Goal: Task Accomplishment & Management: Use online tool/utility

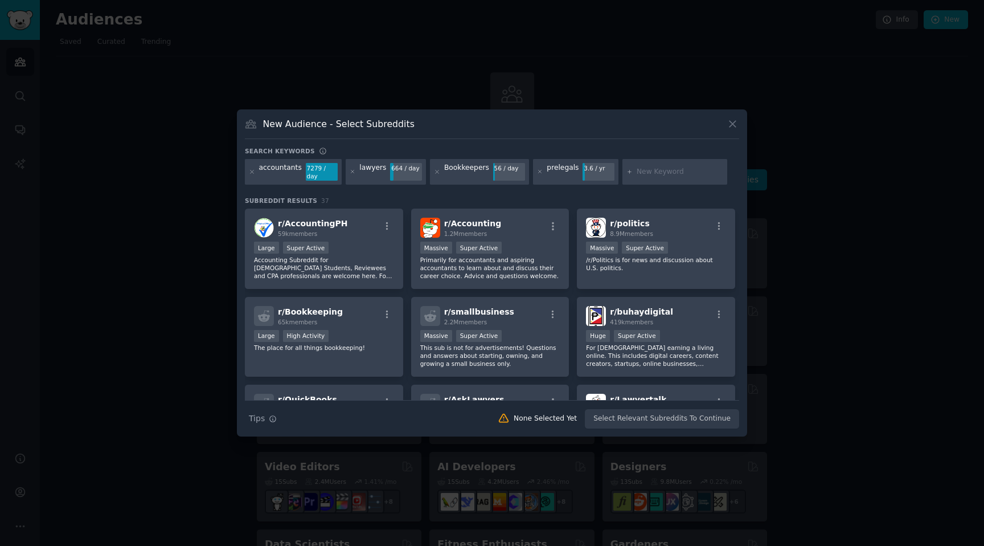
click at [384, 148] on div "Search keywords" at bounding box center [492, 153] width 494 height 12
click at [528, 255] on div ">= 95th percentile for submissions / day Massive Super Active" at bounding box center [490, 248] width 140 height 14
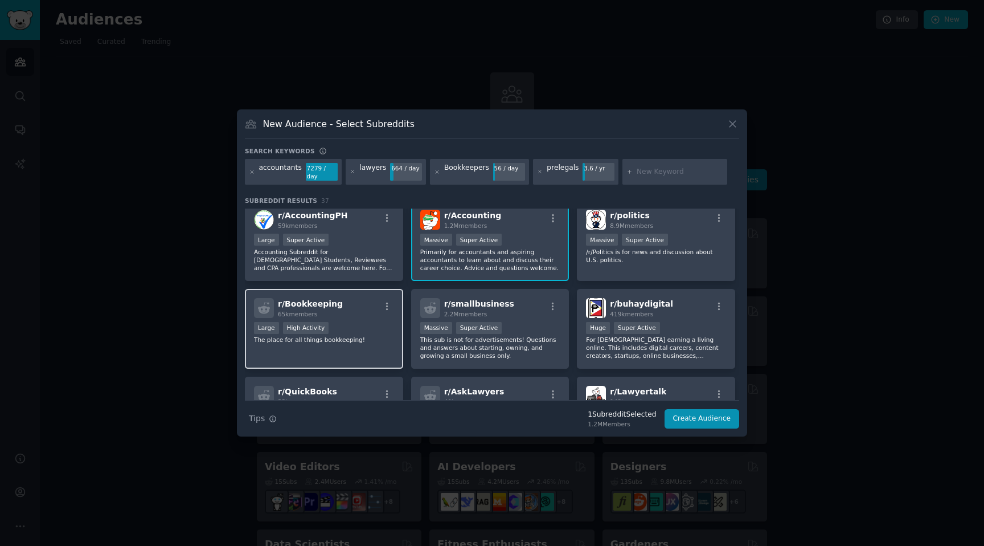
scroll to position [14, 0]
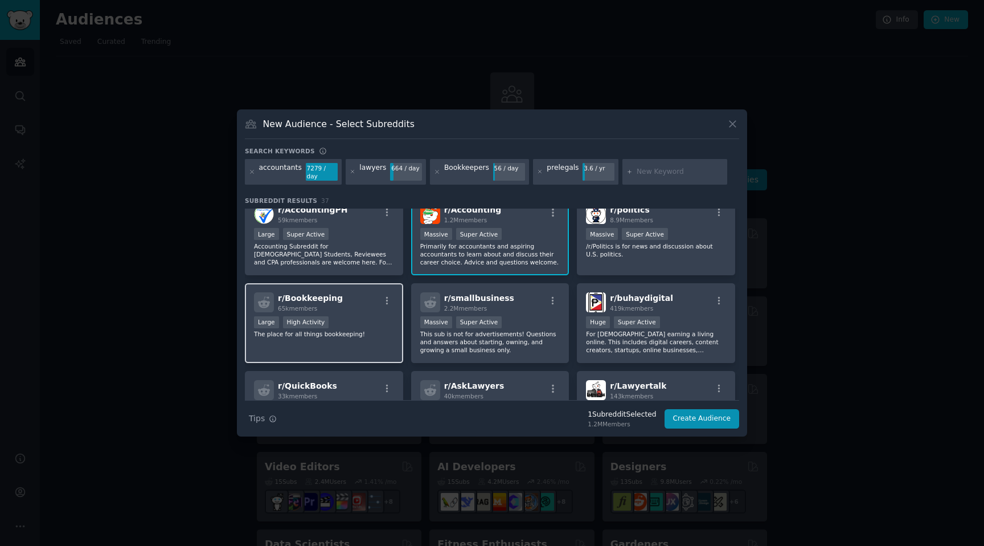
click at [381, 330] on p "The place for all things bookkeeping!" at bounding box center [324, 334] width 140 height 8
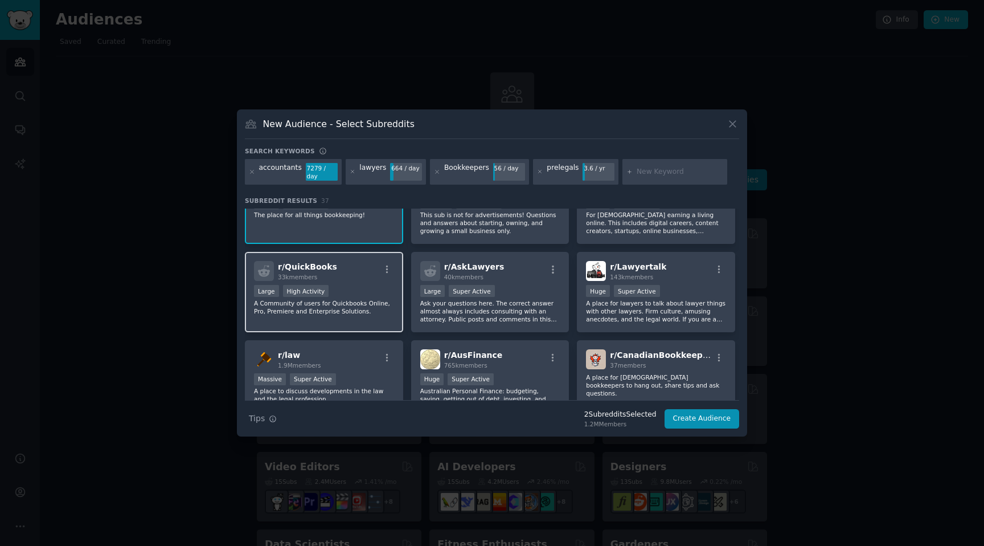
scroll to position [133, 0]
click at [366, 315] on div "r/ QuickBooks 33k members Large High Activity A Community of users for Quickboo…" at bounding box center [324, 291] width 158 height 80
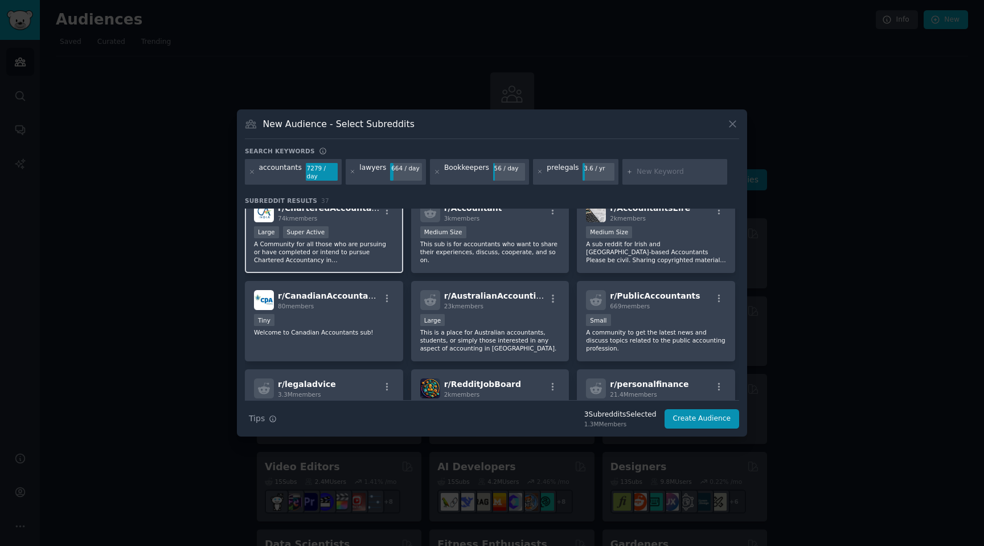
scroll to position [648, 0]
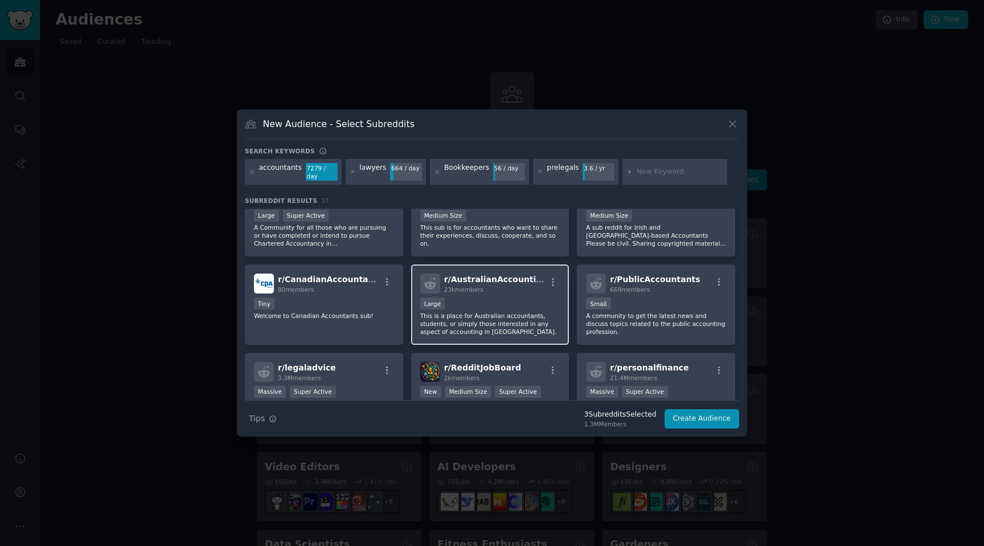
click at [533, 310] on div "Large" at bounding box center [490, 304] width 140 height 14
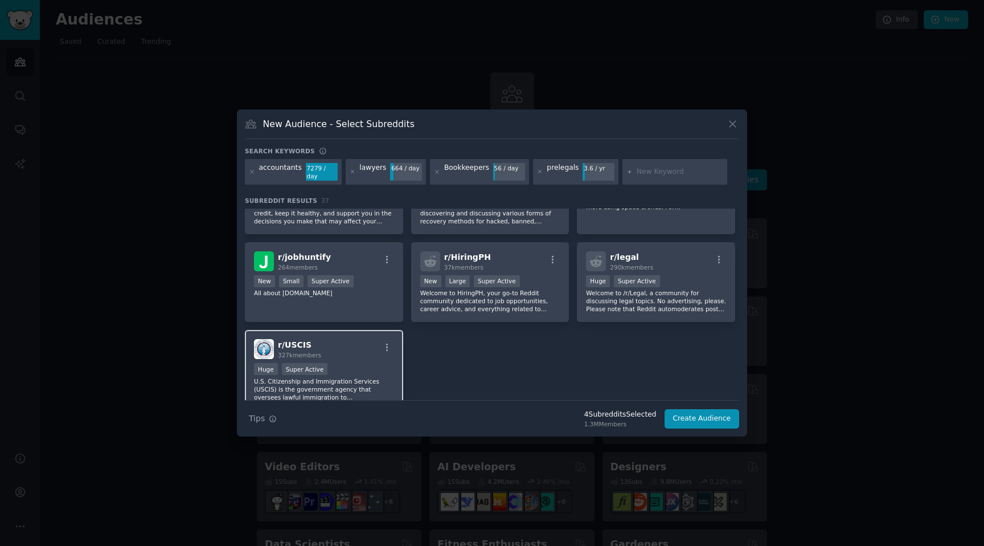
scroll to position [976, 0]
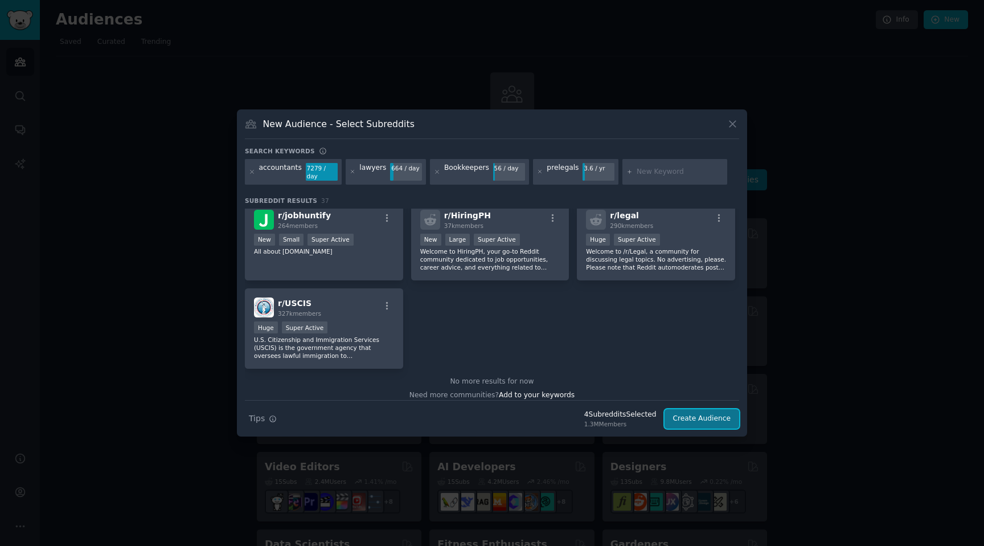
click at [685, 417] on button "Create Audience" at bounding box center [702, 418] width 75 height 19
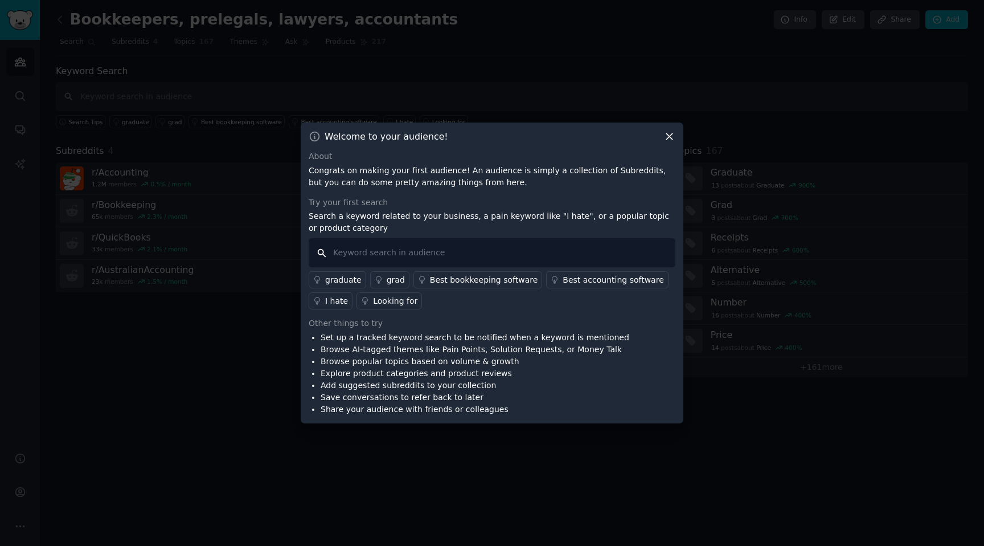
click at [425, 255] on input "text" at bounding box center [492, 252] width 367 height 29
type input "ㅊ"
type input "collect client documents"
click at [533, 329] on div "Other things to try" at bounding box center [492, 323] width 367 height 12
click at [382, 302] on div "Looking for" at bounding box center [395, 301] width 44 height 12
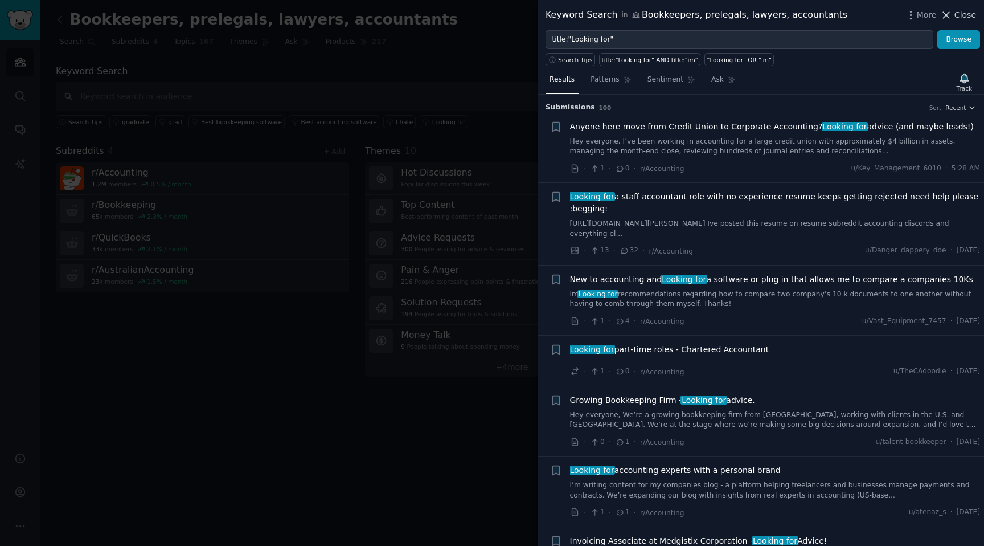
click at [961, 17] on span "Close" at bounding box center [966, 15] width 22 height 12
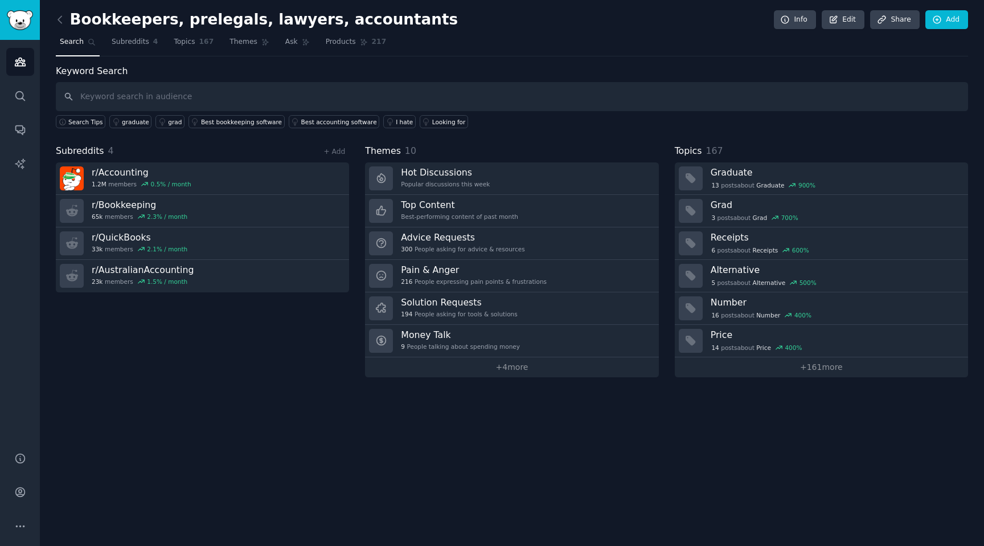
click at [282, 339] on div "Subreddits 4 + Add r/ Accounting 1.2M members 0.5 % / month r/ Bookkeeping 65k …" at bounding box center [202, 260] width 293 height 233
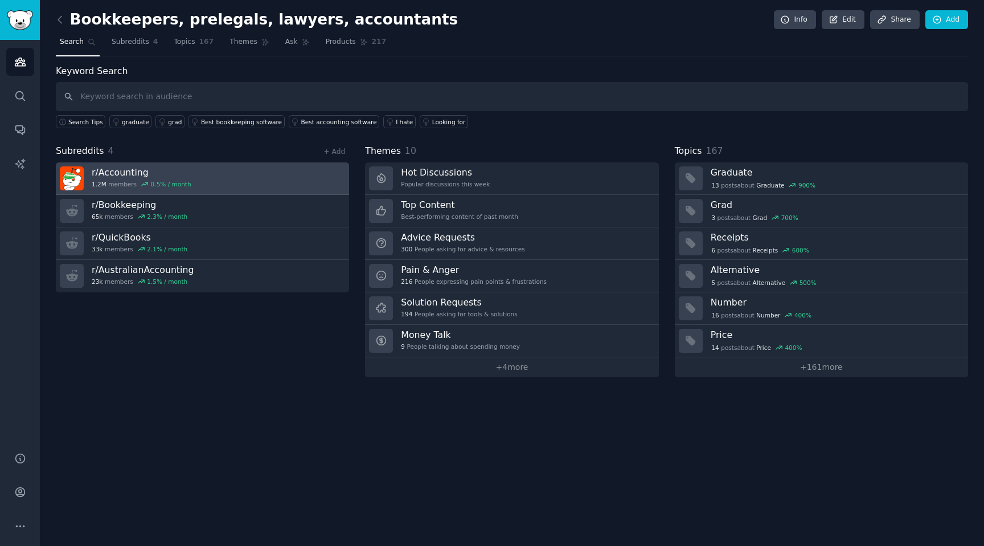
click at [175, 174] on h3 "r/ Accounting" at bounding box center [142, 172] width 100 height 12
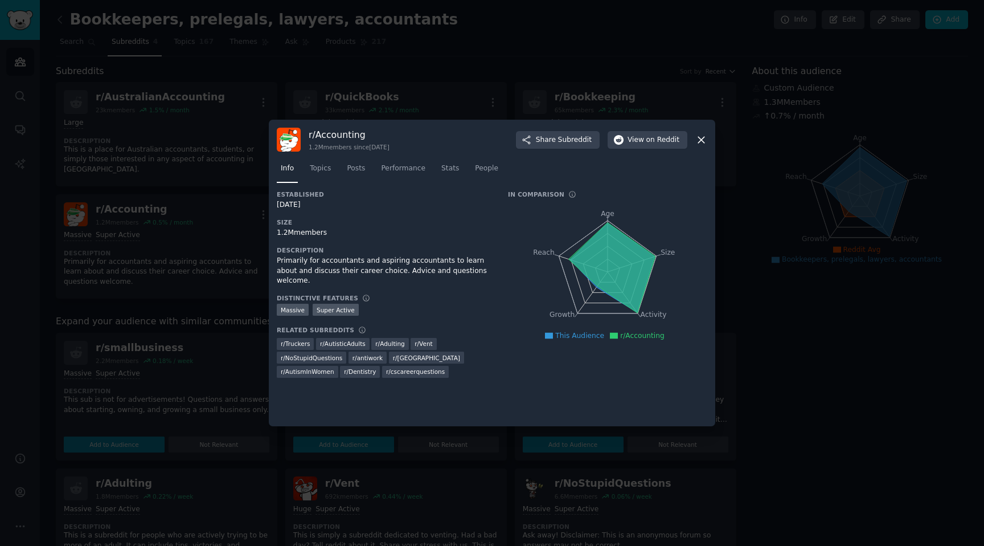
click at [704, 141] on icon at bounding box center [701, 140] width 12 height 12
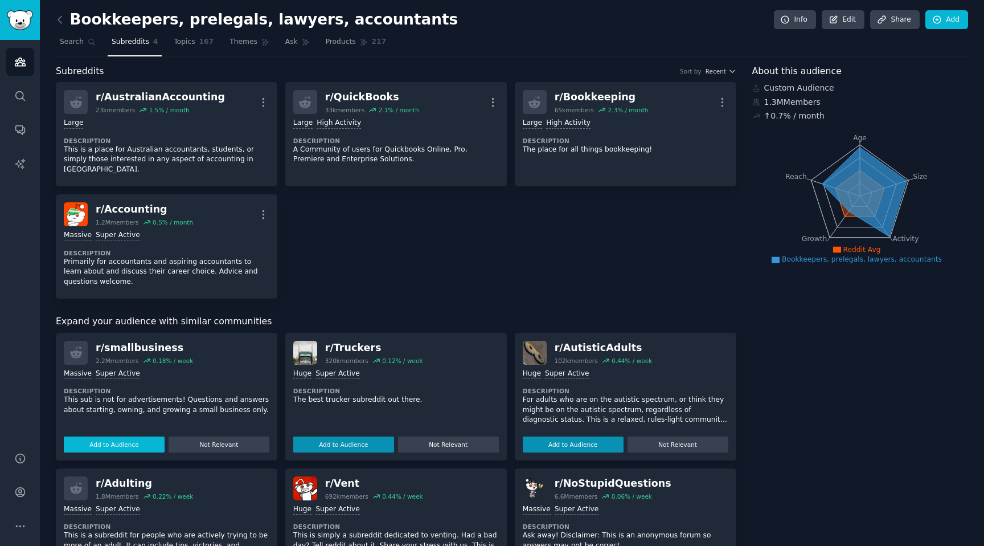
click at [128, 436] on button "Add to Audience" at bounding box center [114, 444] width 101 height 16
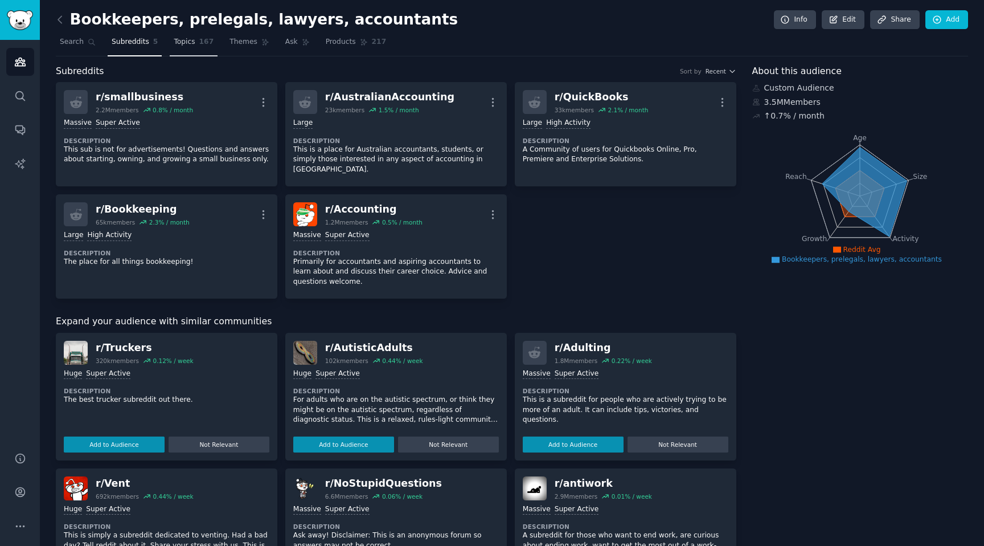
click at [191, 41] on span "Topics" at bounding box center [184, 42] width 21 height 10
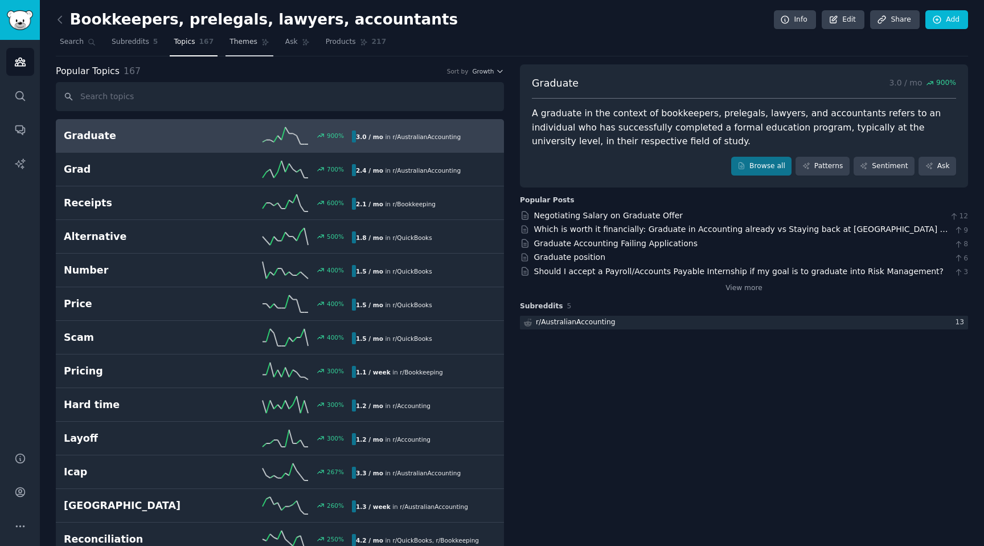
click at [241, 46] on span "Themes" at bounding box center [244, 42] width 28 height 10
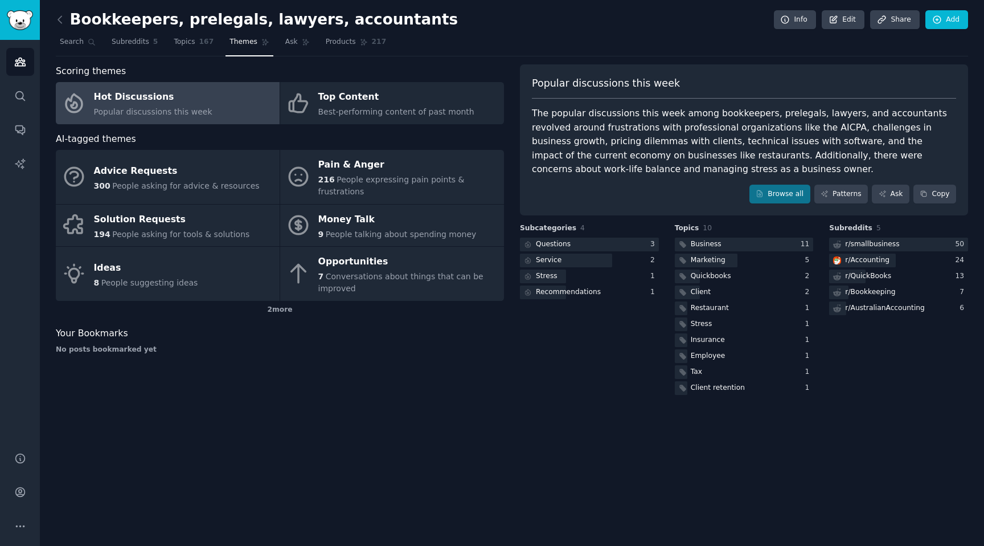
click at [237, 347] on div "Scoring themes Hot Discussions Popular discussions this week Top Content Best-p…" at bounding box center [280, 230] width 448 height 333
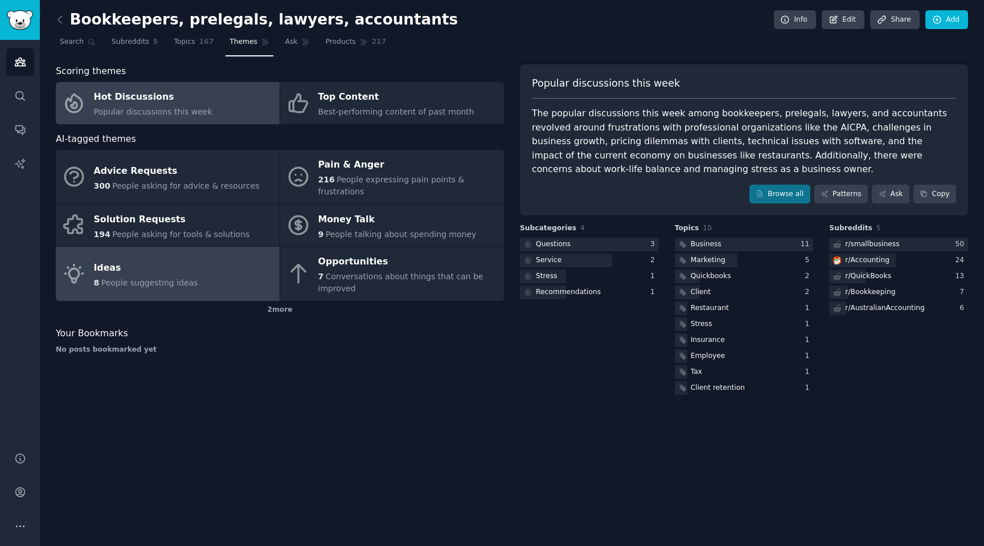
click at [165, 278] on span "People suggesting ideas" at bounding box center [149, 282] width 97 height 9
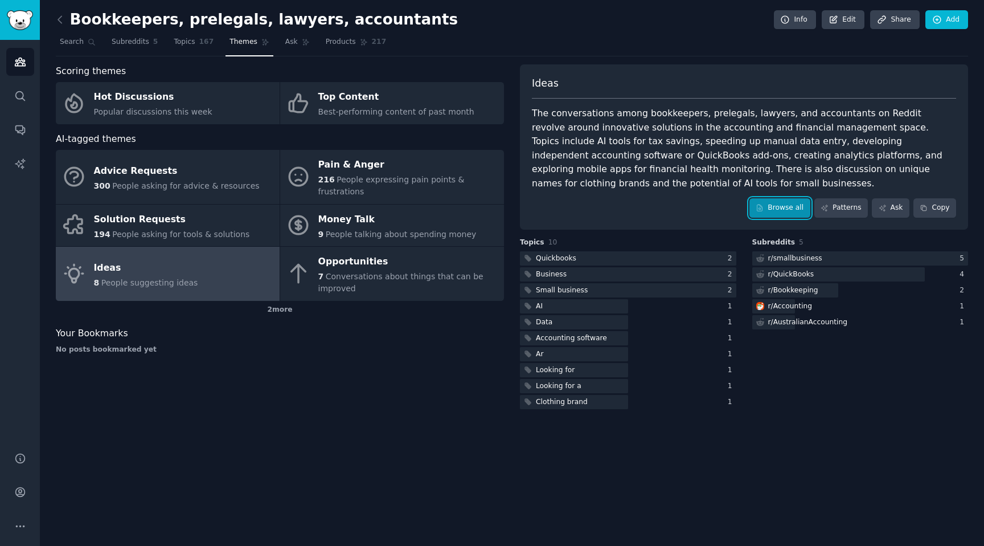
click at [781, 198] on link "Browse all" at bounding box center [779, 207] width 61 height 19
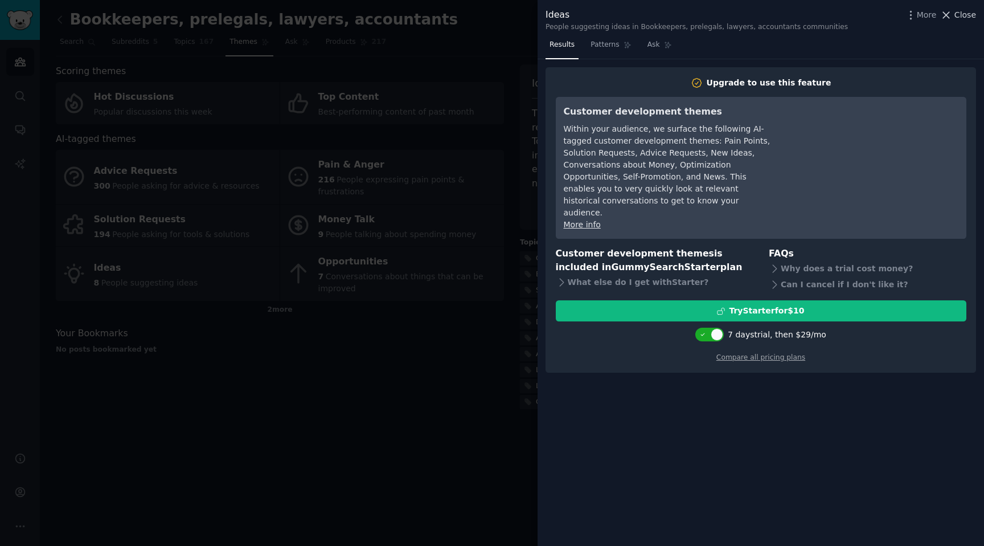
click at [962, 16] on span "Close" at bounding box center [966, 15] width 22 height 12
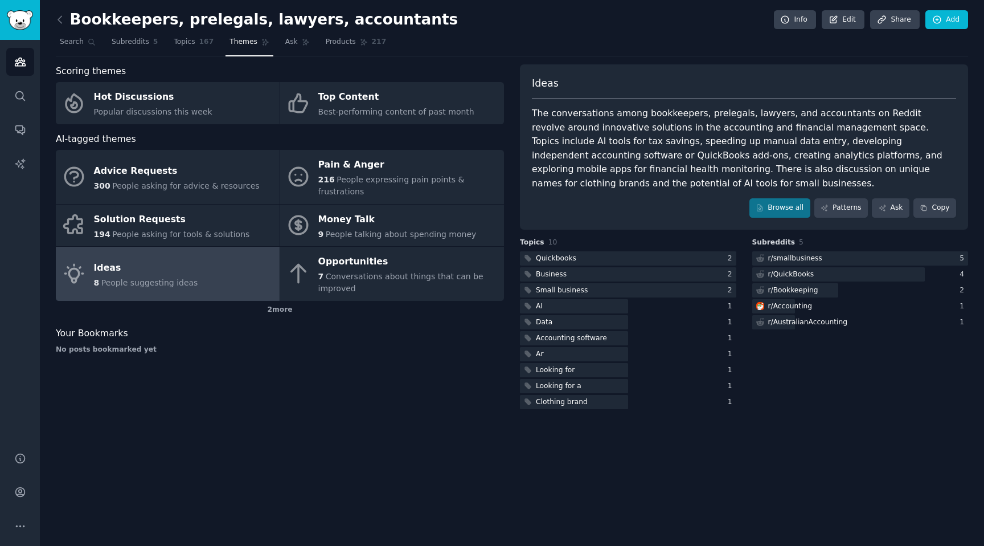
click at [462, 388] on div "Scoring themes Hot Discussions Popular discussions this week Top Content Best-p…" at bounding box center [280, 237] width 448 height 347
